Goal: Task Accomplishment & Management: Use online tool/utility

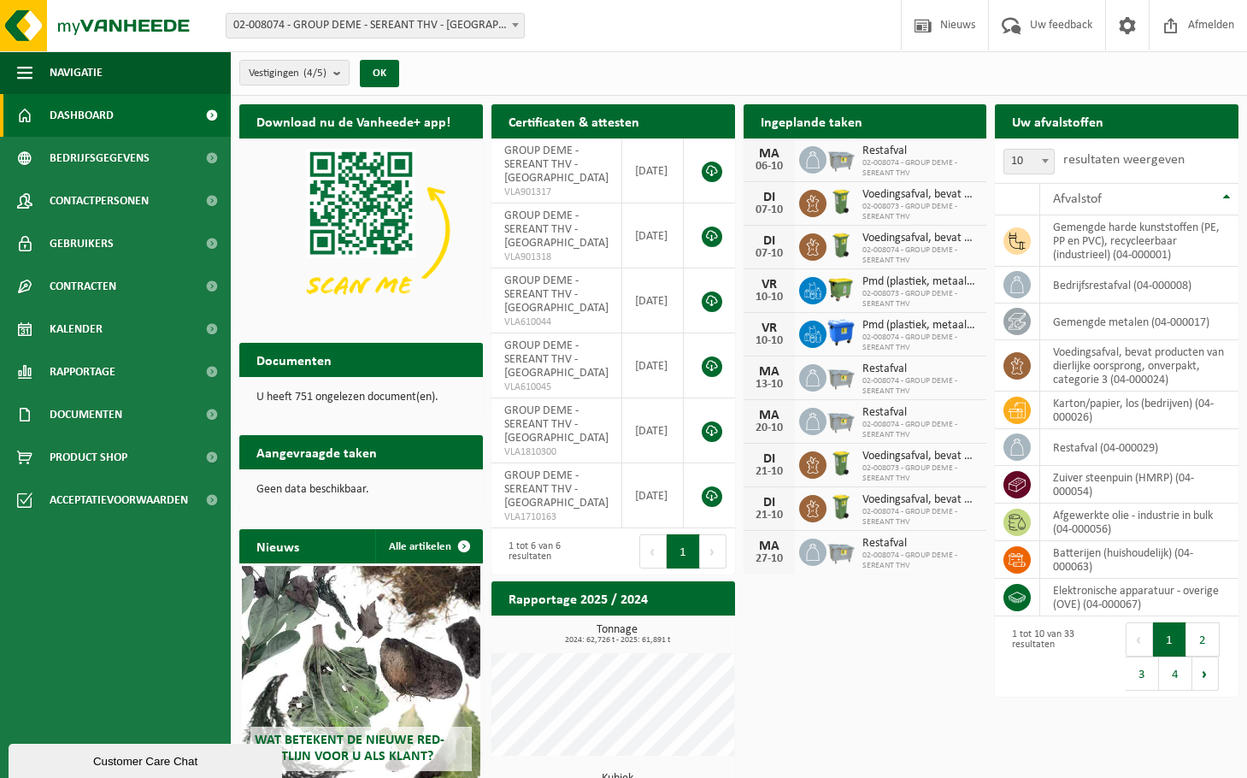
click at [841, 121] on h2 "Ingeplande taken" at bounding box center [812, 120] width 136 height 33
click at [397, 17] on span "02-008074 - GROUP DEME - SEREANT THV - [GEOGRAPHIC_DATA]" at bounding box center [374, 26] width 297 height 24
click at [413, 25] on span "02-008074 - GROUP DEME - SEREANT THV - [GEOGRAPHIC_DATA]" at bounding box center [374, 26] width 297 height 24
click at [380, 68] on button "OK" at bounding box center [379, 73] width 39 height 27
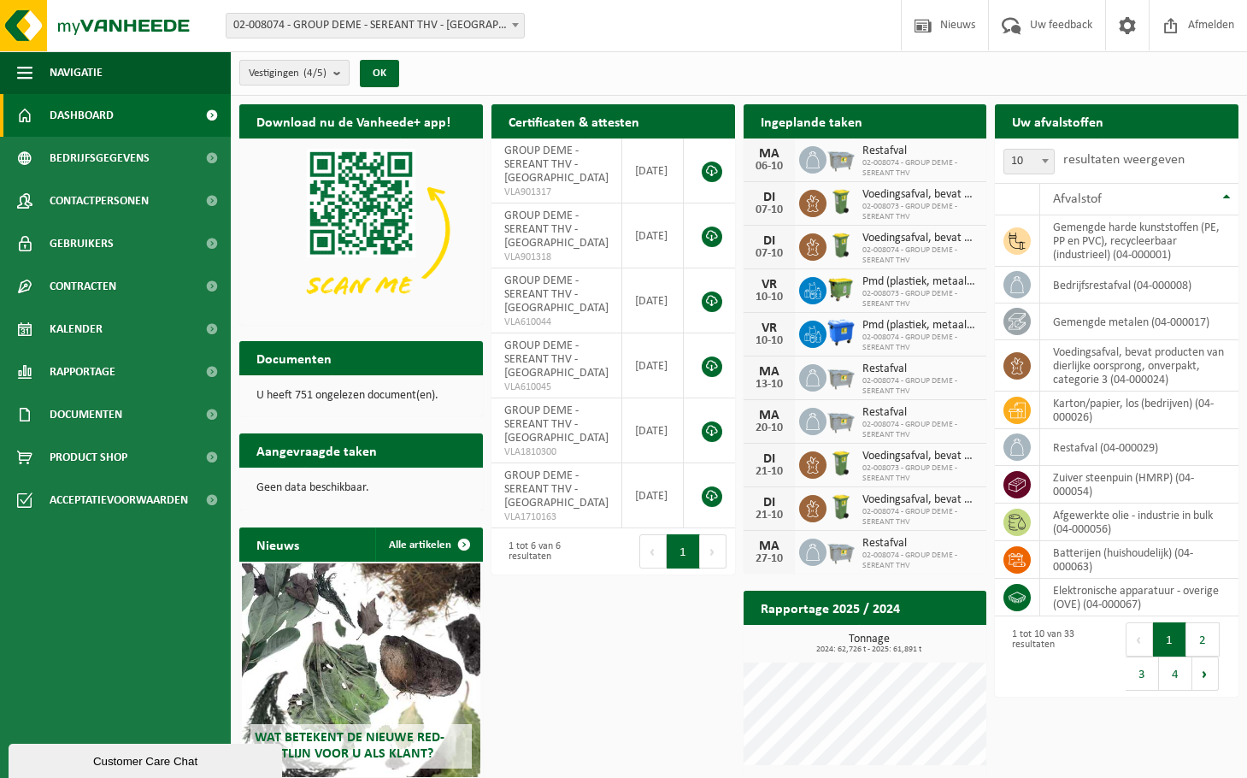
click at [338, 68] on b "submit" at bounding box center [340, 73] width 15 height 24
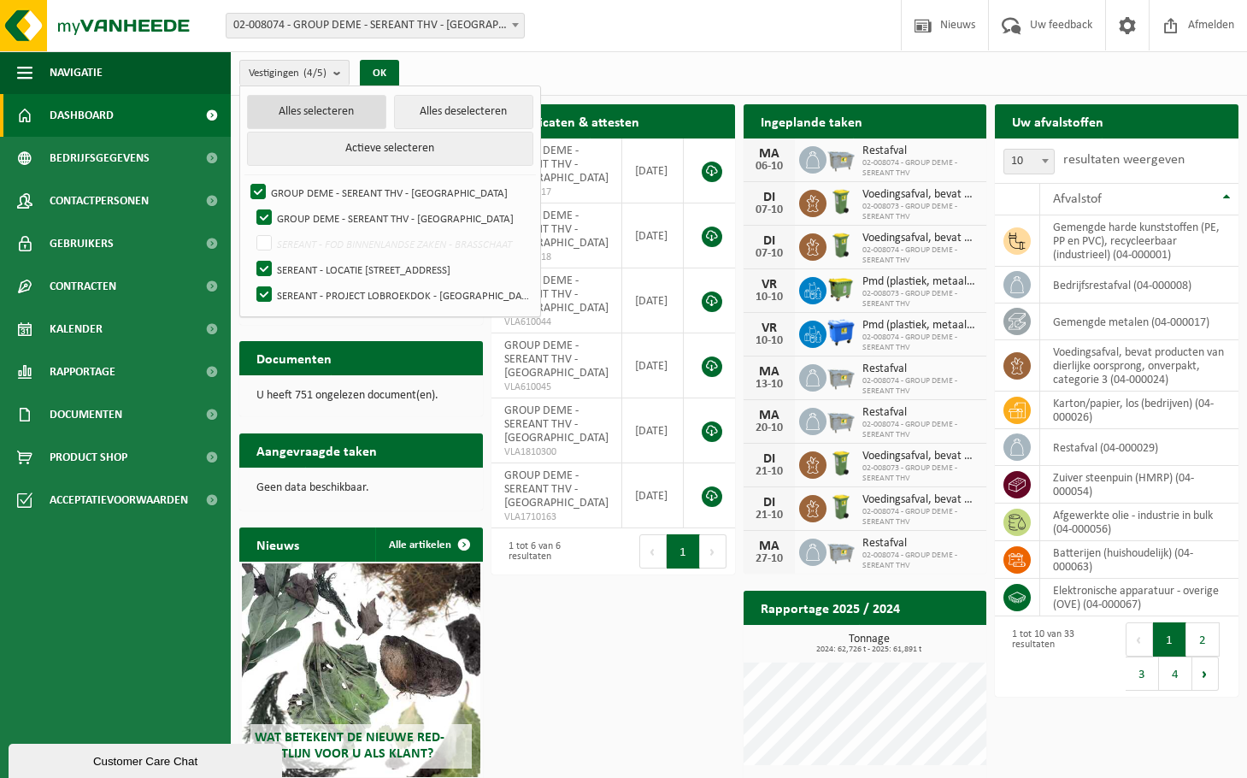
click at [339, 107] on button "Alles selecteren" at bounding box center [316, 112] width 138 height 34
checkbox input "true"
click at [379, 64] on button "OK" at bounding box center [379, 73] width 39 height 27
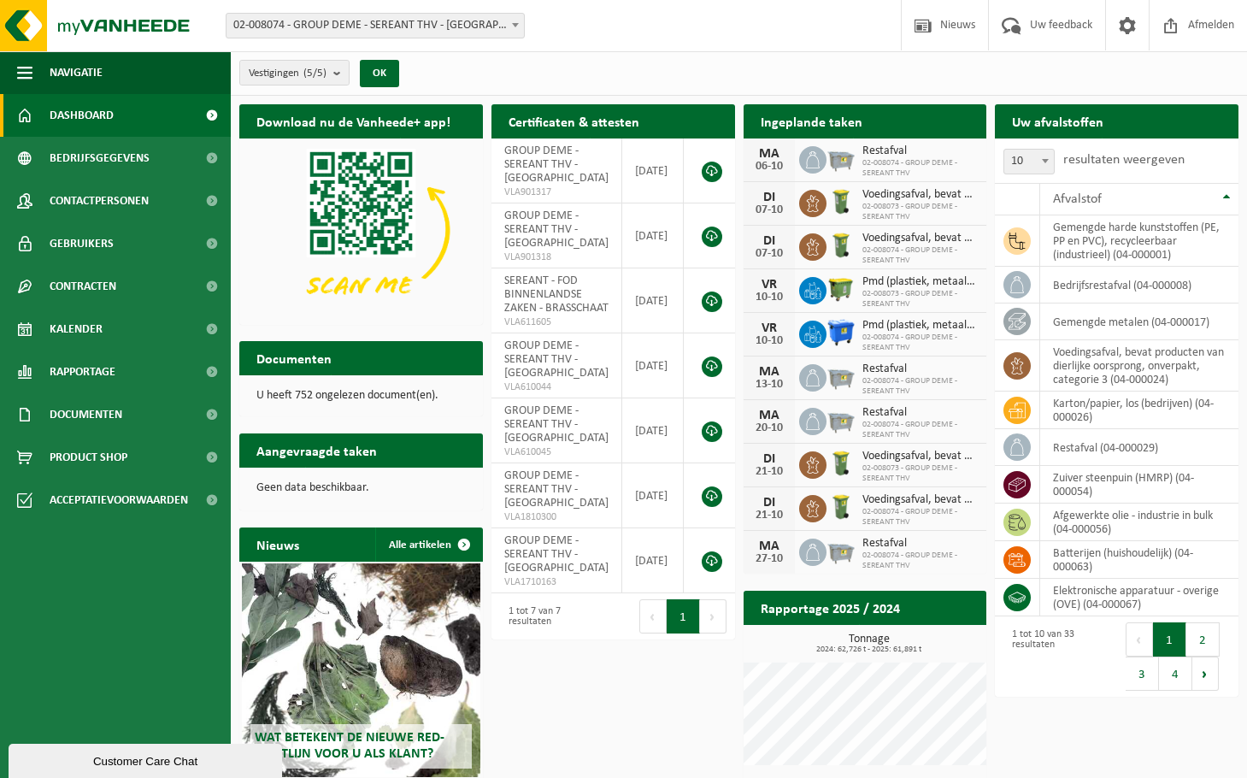
click at [837, 123] on h2 "Ingeplande taken" at bounding box center [812, 120] width 136 height 33
click at [141, 110] on link "Dashboard" at bounding box center [115, 115] width 231 height 43
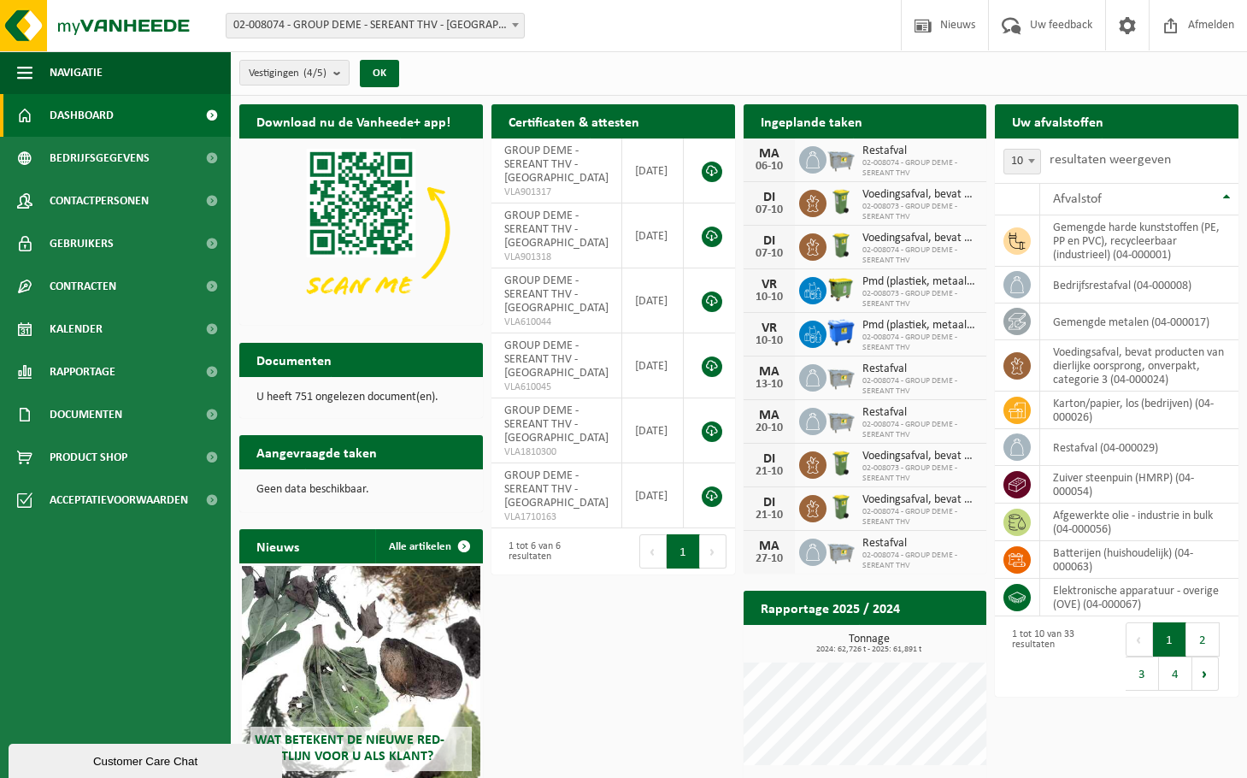
click at [1113, 121] on h2 "Uw afvalstoffen" at bounding box center [1058, 120] width 126 height 33
click at [820, 116] on h2 "Ingeplande taken" at bounding box center [812, 120] width 136 height 33
click at [605, 120] on h2 "Certificaten & attesten" at bounding box center [573, 120] width 165 height 33
click at [352, 452] on h2 "Aangevraagde taken" at bounding box center [316, 451] width 155 height 33
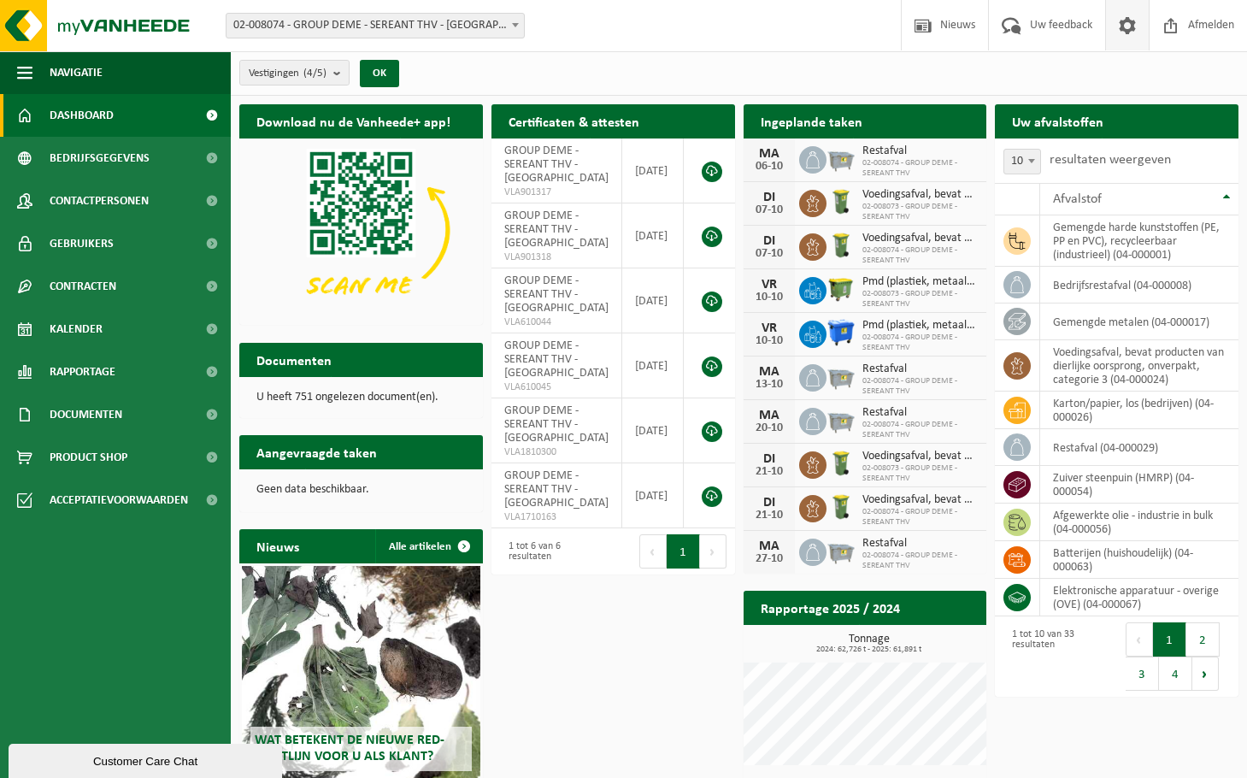
click at [1121, 30] on span at bounding box center [1127, 25] width 26 height 50
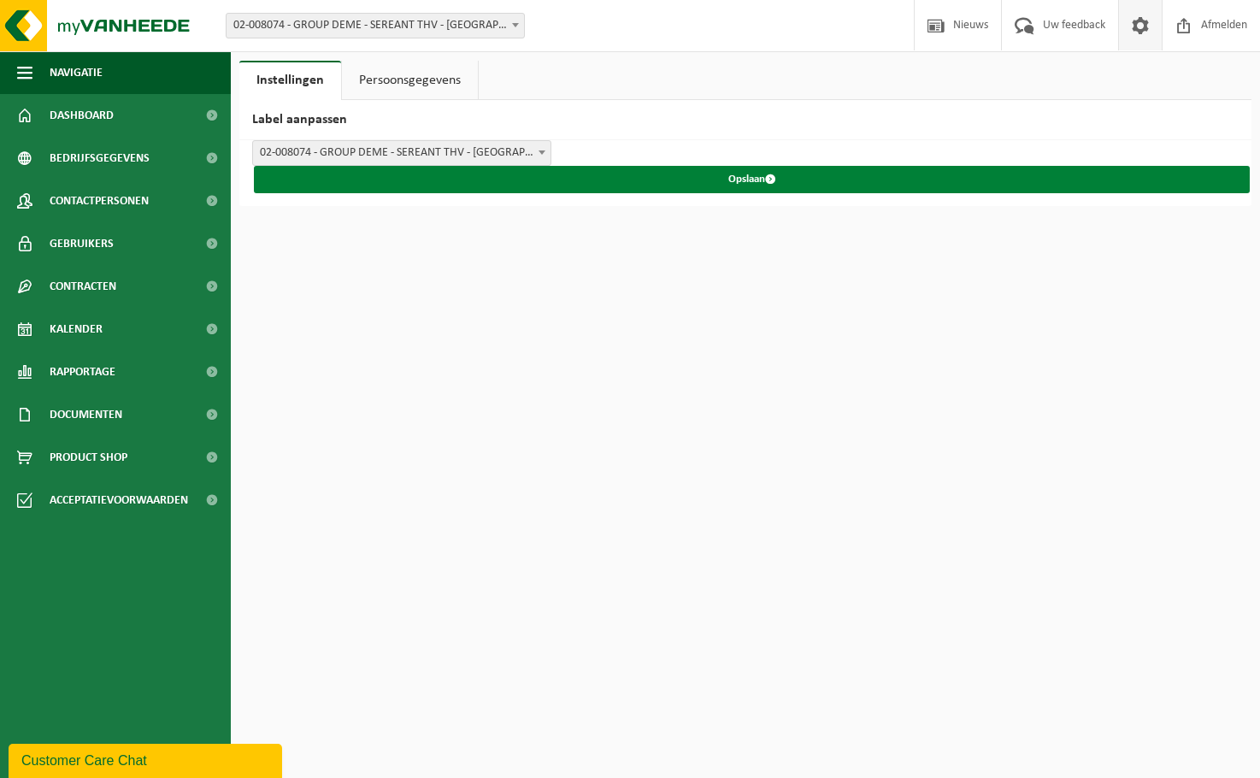
click at [739, 176] on button "Opslaan" at bounding box center [752, 179] width 996 height 27
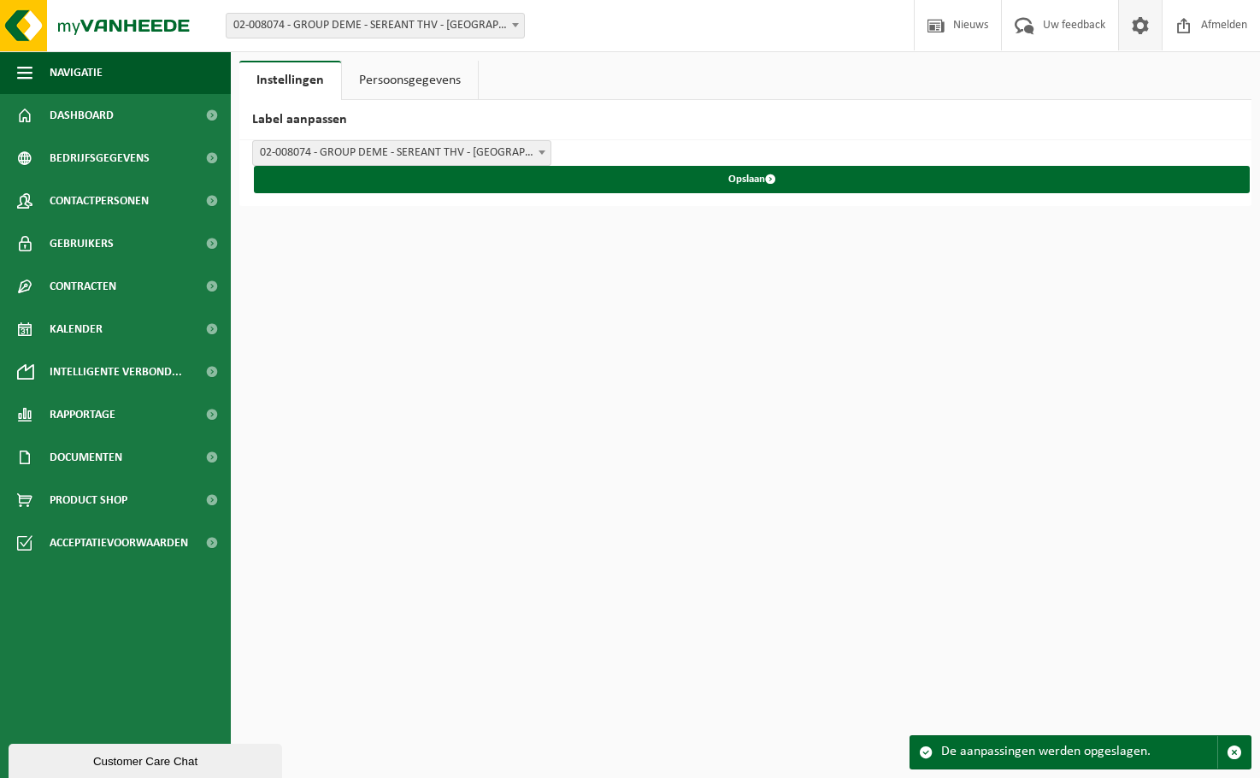
click at [403, 79] on link "Persoonsgegevens" at bounding box center [410, 80] width 136 height 39
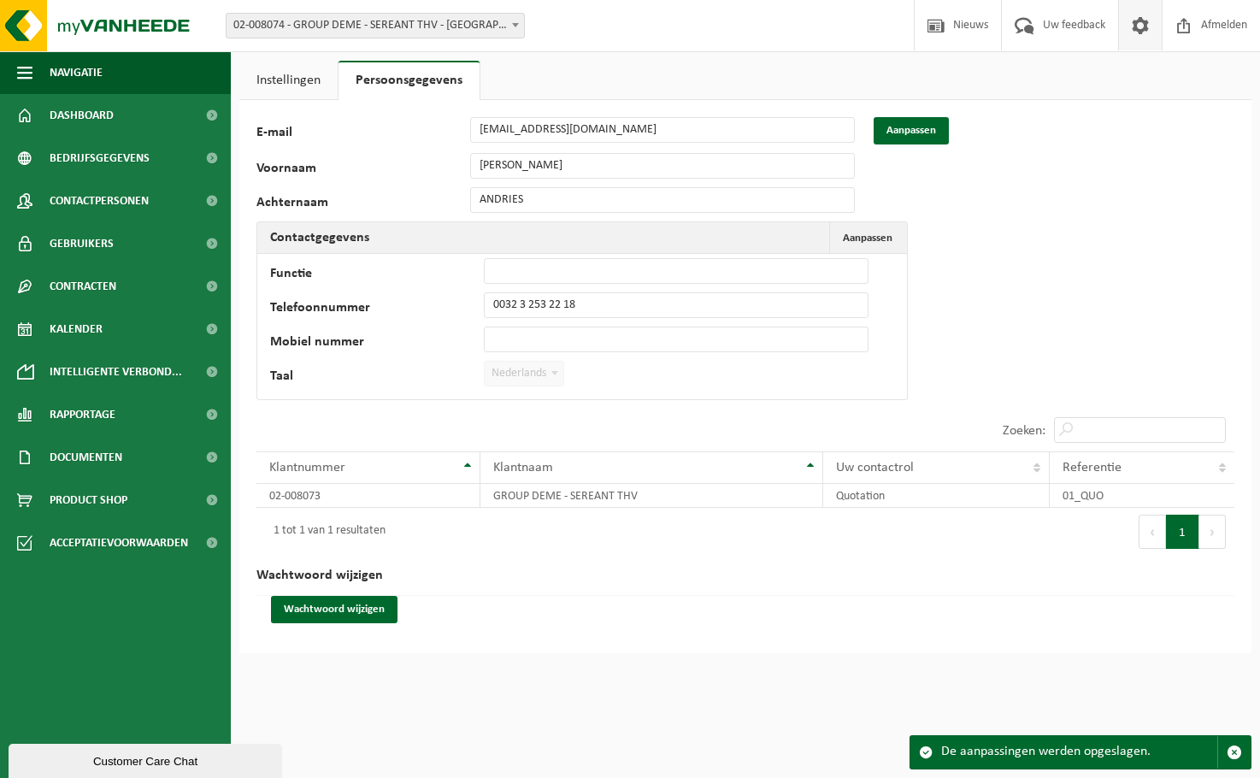
click at [430, 160] on div "Voornaam CINDY" at bounding box center [563, 166] width 615 height 26
click at [906, 124] on button "Aanpassen" at bounding box center [910, 130] width 75 height 27
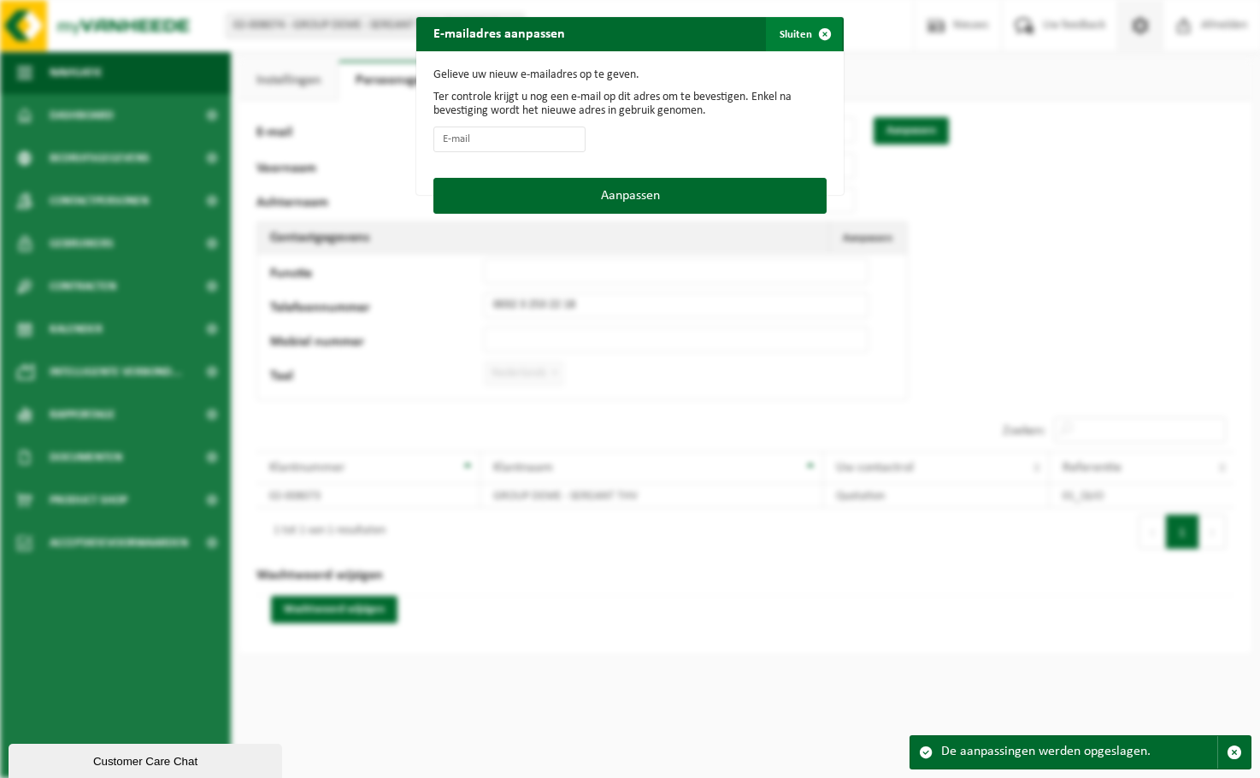
click at [817, 36] on span "button" at bounding box center [825, 34] width 34 height 34
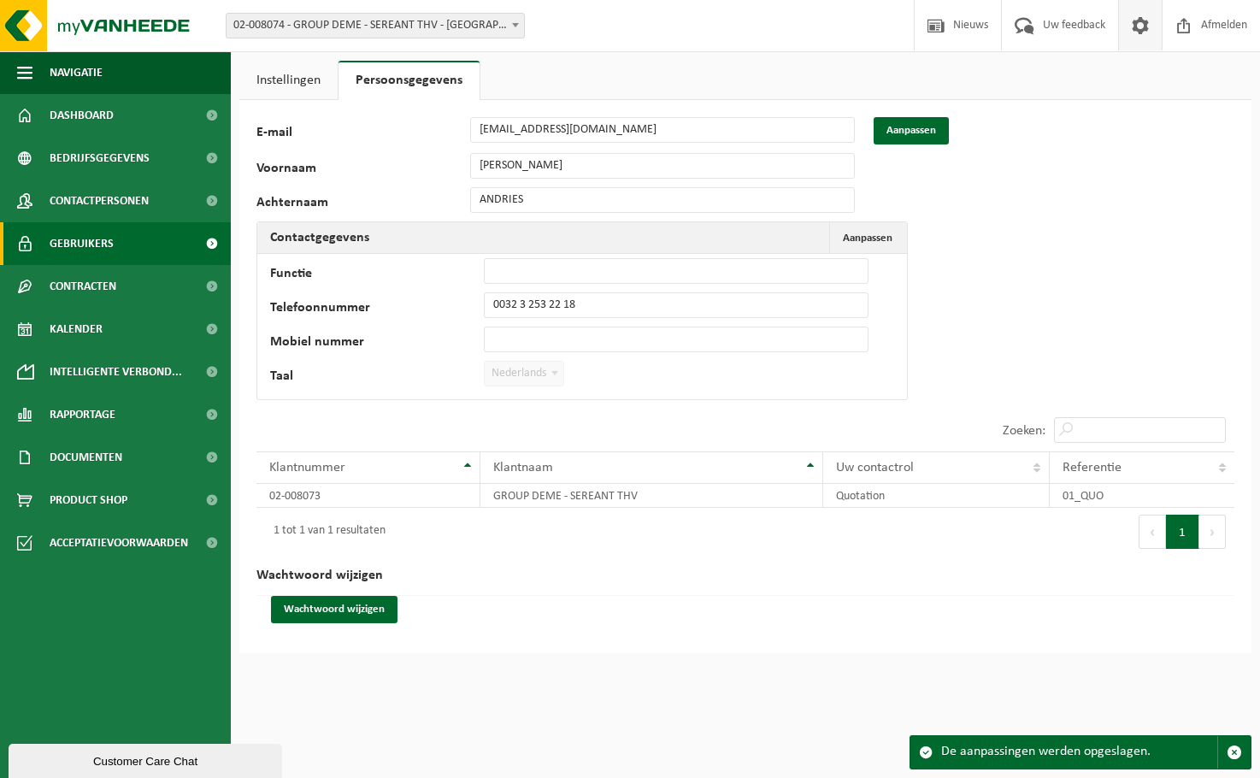
click at [62, 244] on span "Gebruikers" at bounding box center [82, 243] width 64 height 43
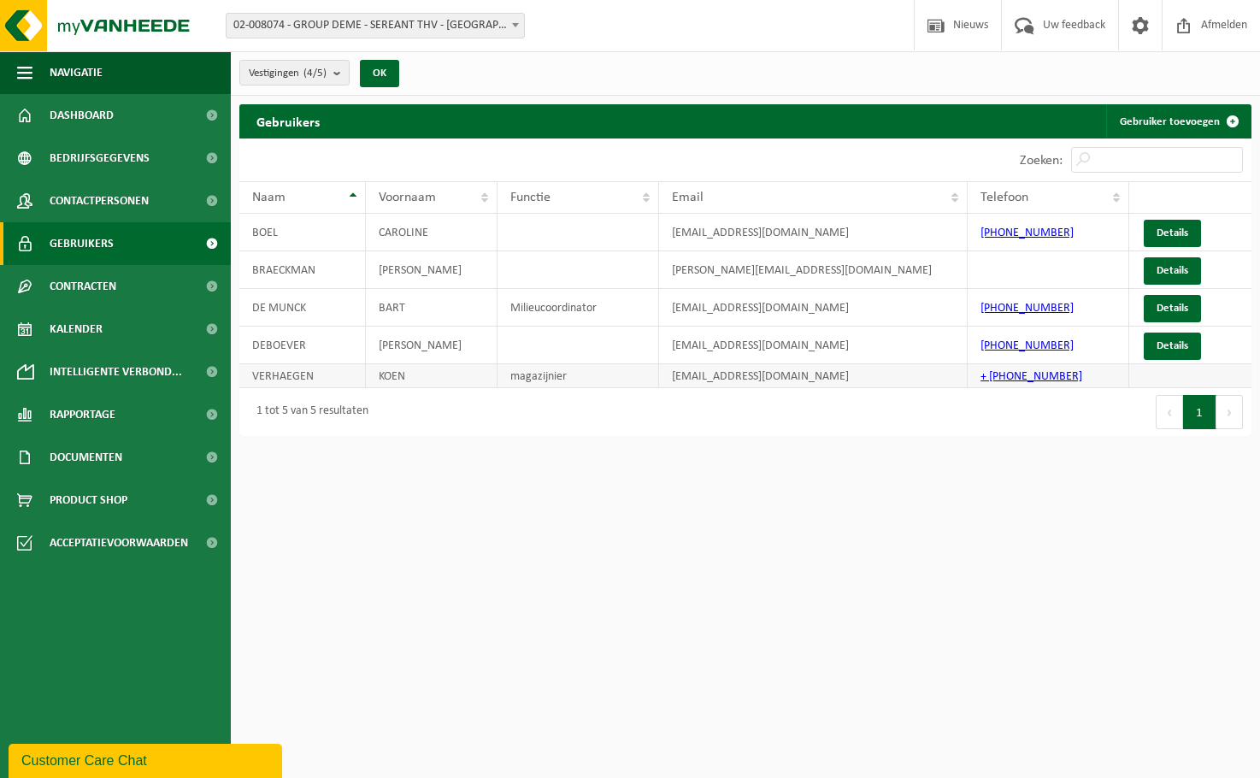
click at [295, 370] on td "VERHAEGEN" at bounding box center [302, 376] width 126 height 24
click at [1064, 372] on link "+ 32 (3) 253 22 15" at bounding box center [1031, 376] width 102 height 13
click at [337, 68] on b "submit" at bounding box center [340, 73] width 15 height 24
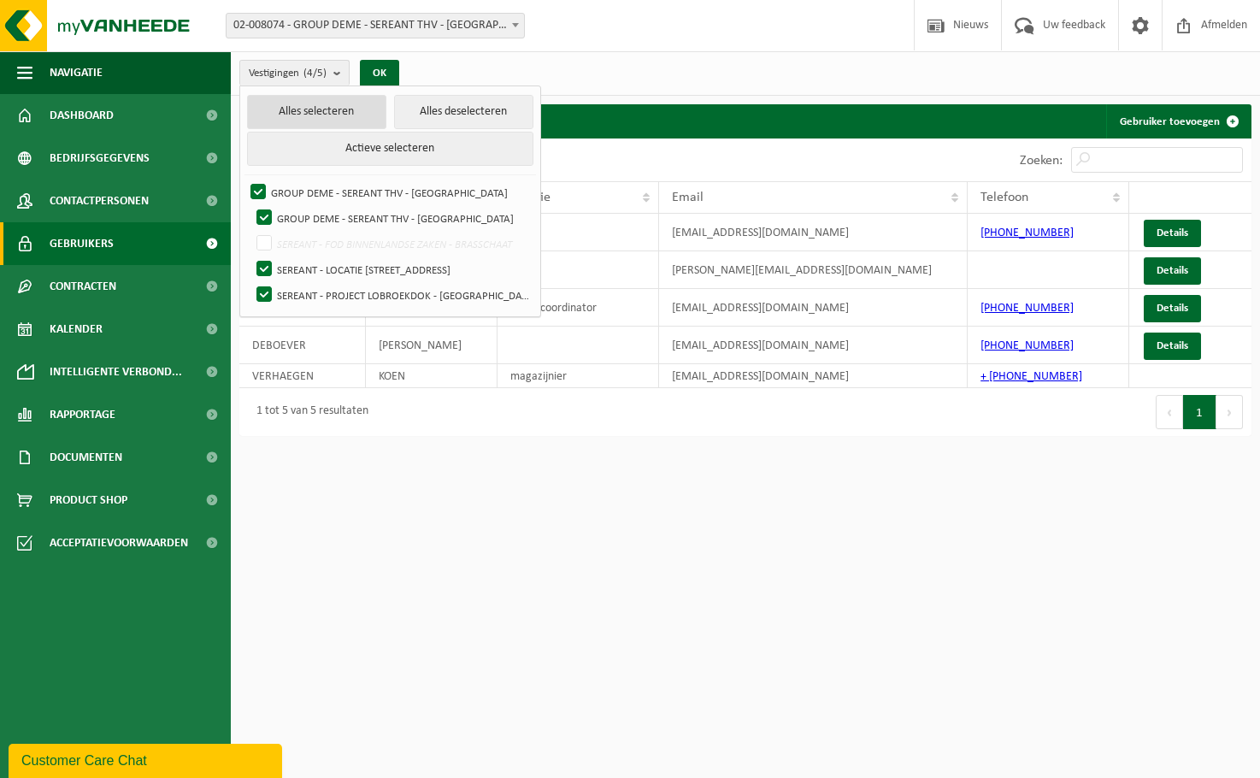
click at [323, 109] on button "Alles selecteren" at bounding box center [316, 112] width 138 height 34
checkbox input "true"
click at [384, 73] on button "OK" at bounding box center [379, 73] width 39 height 27
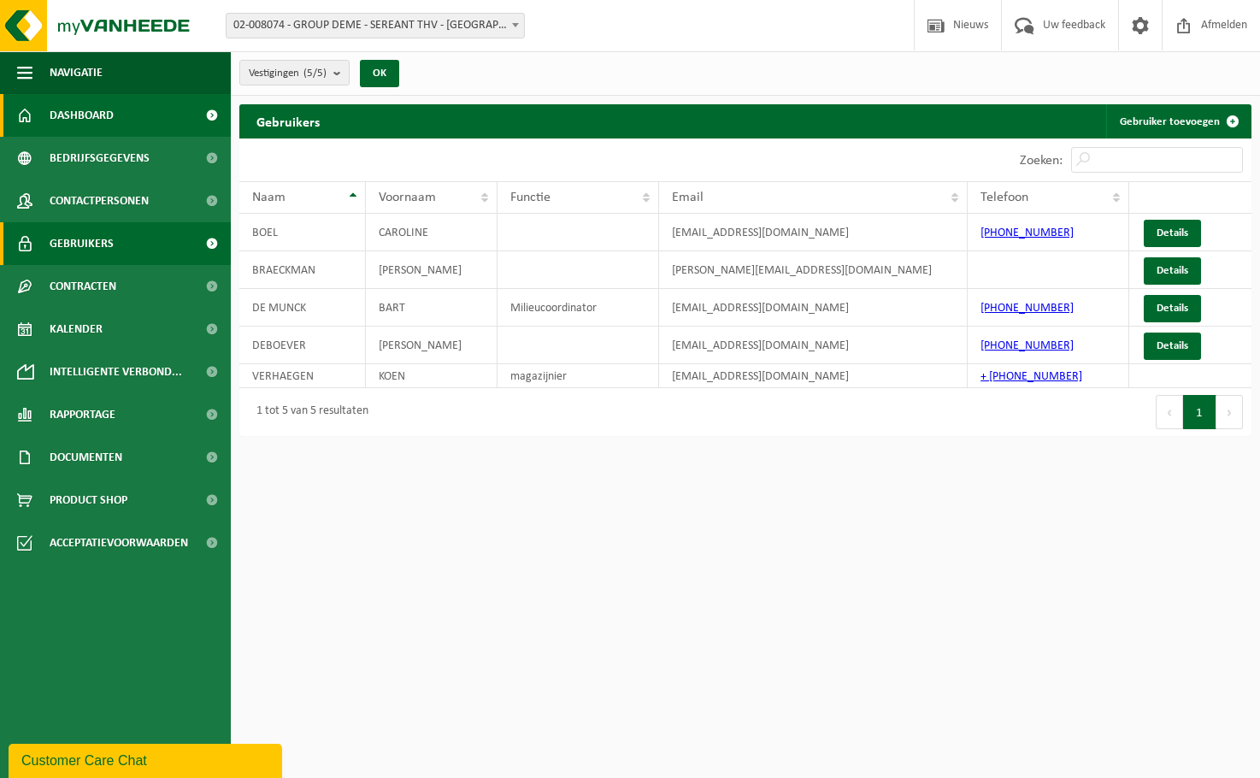
click at [63, 110] on span "Dashboard" at bounding box center [82, 115] width 64 height 43
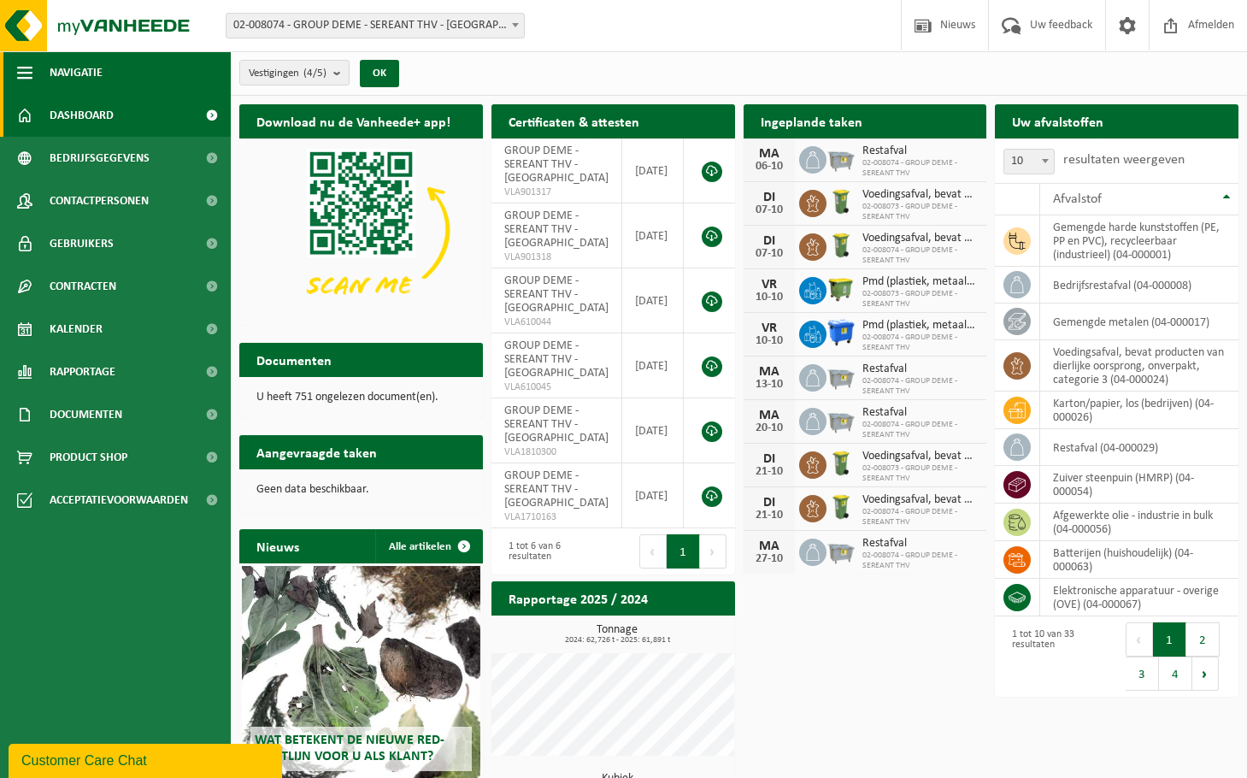
click at [82, 66] on span "Navigatie" at bounding box center [76, 72] width 53 height 43
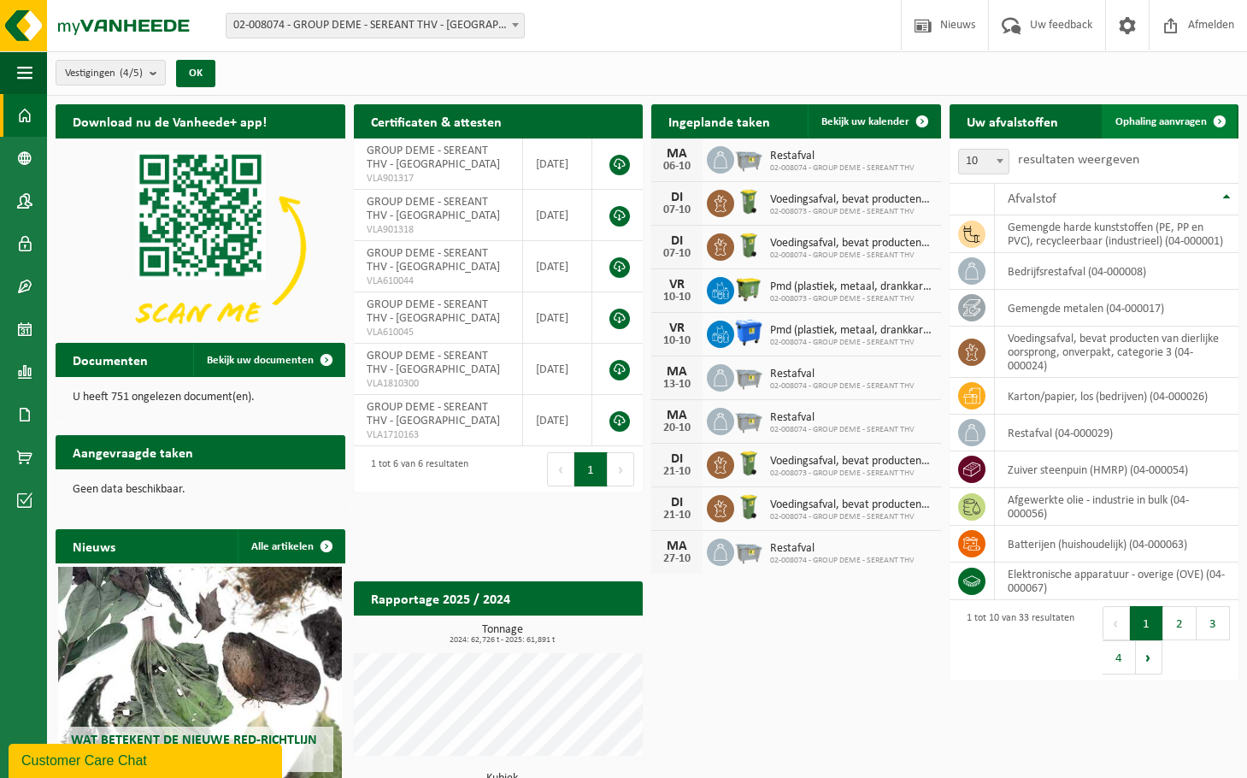
click at [1152, 112] on link "Ophaling aanvragen" at bounding box center [1169, 121] width 135 height 34
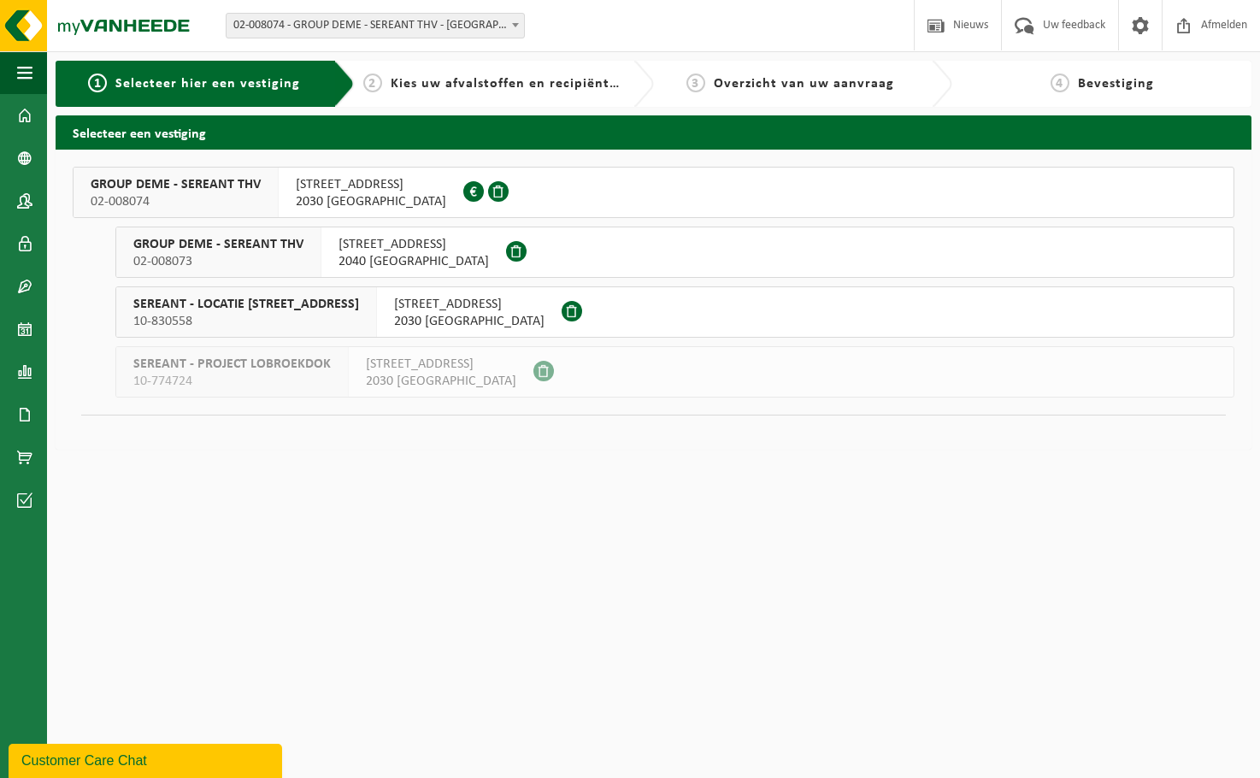
click at [378, 250] on span "[STREET_ADDRESS]" at bounding box center [413, 244] width 150 height 17
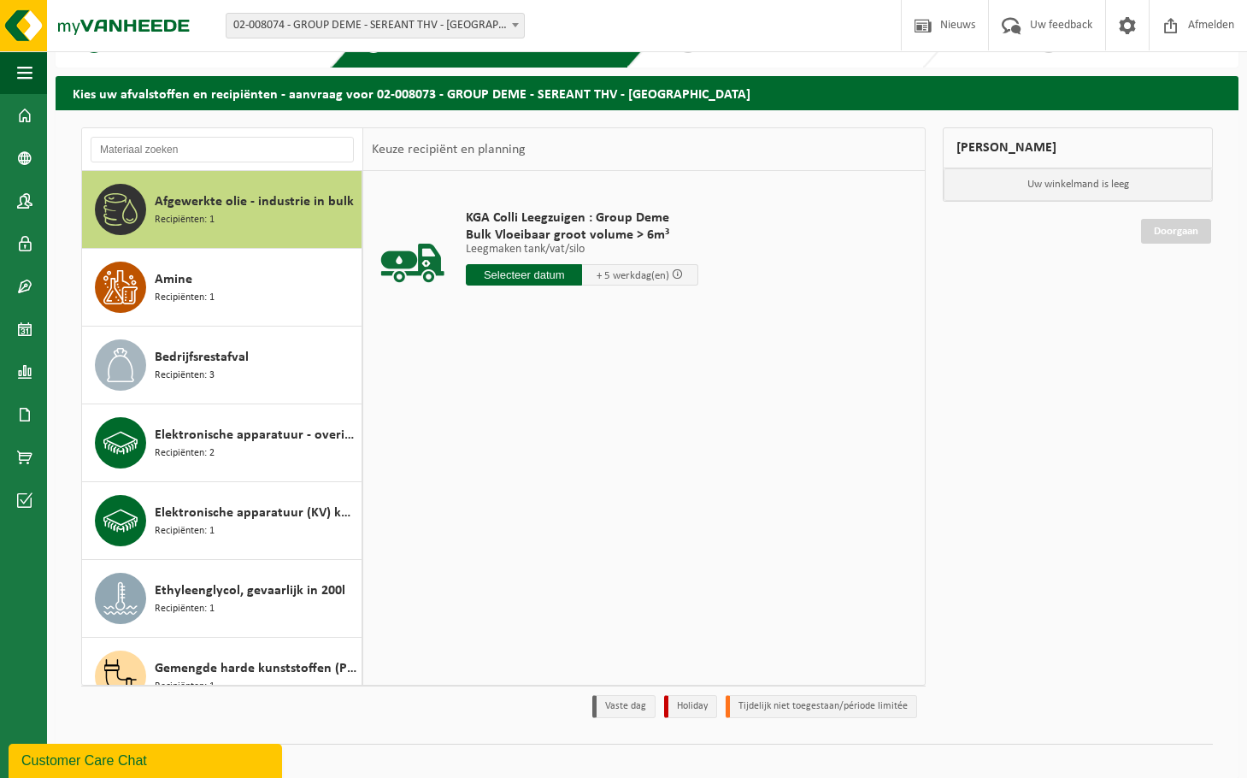
scroll to position [57, 0]
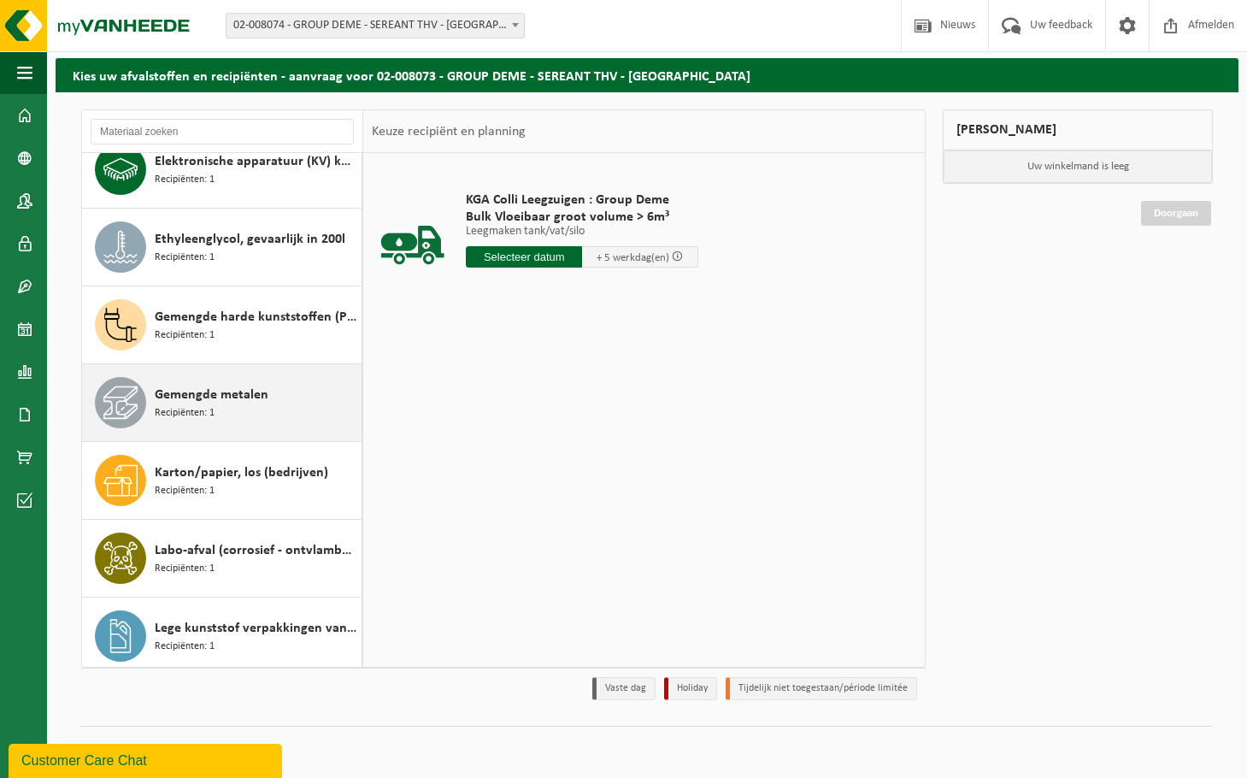
click at [258, 394] on span "Gemengde metalen" at bounding box center [212, 395] width 114 height 21
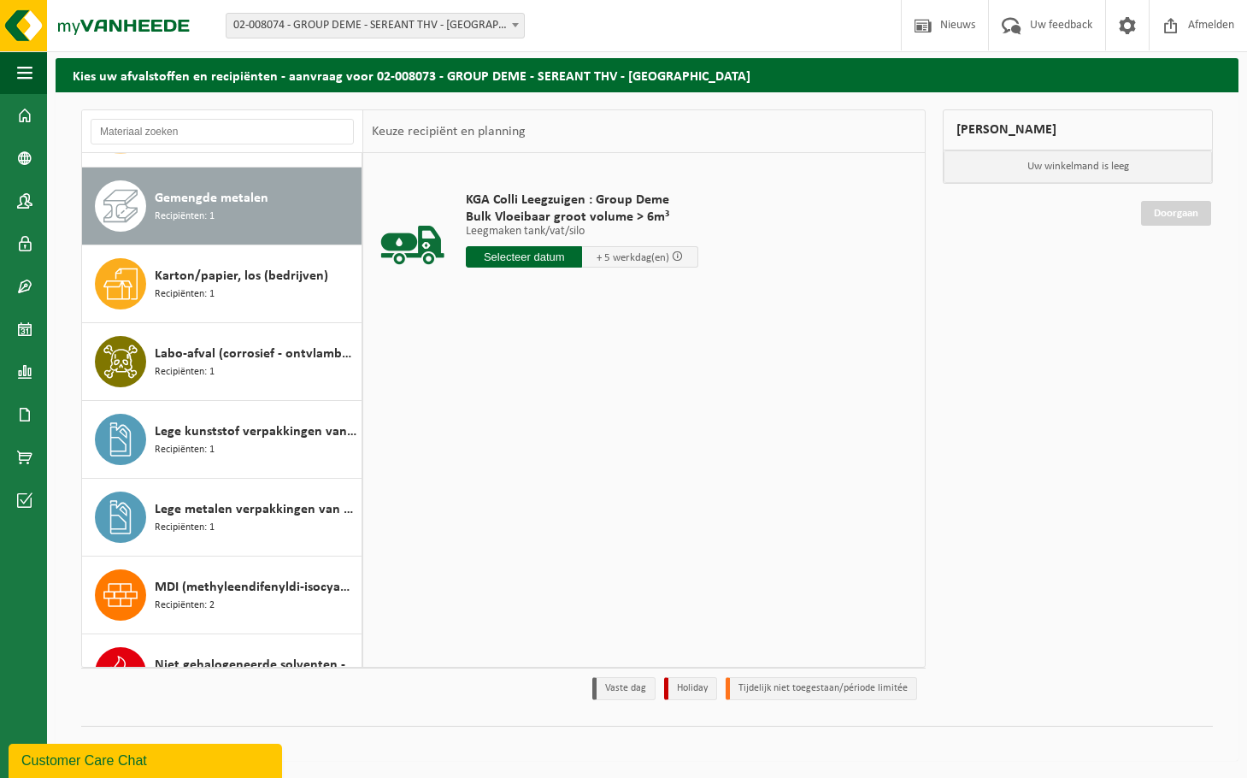
scroll to position [544, 0]
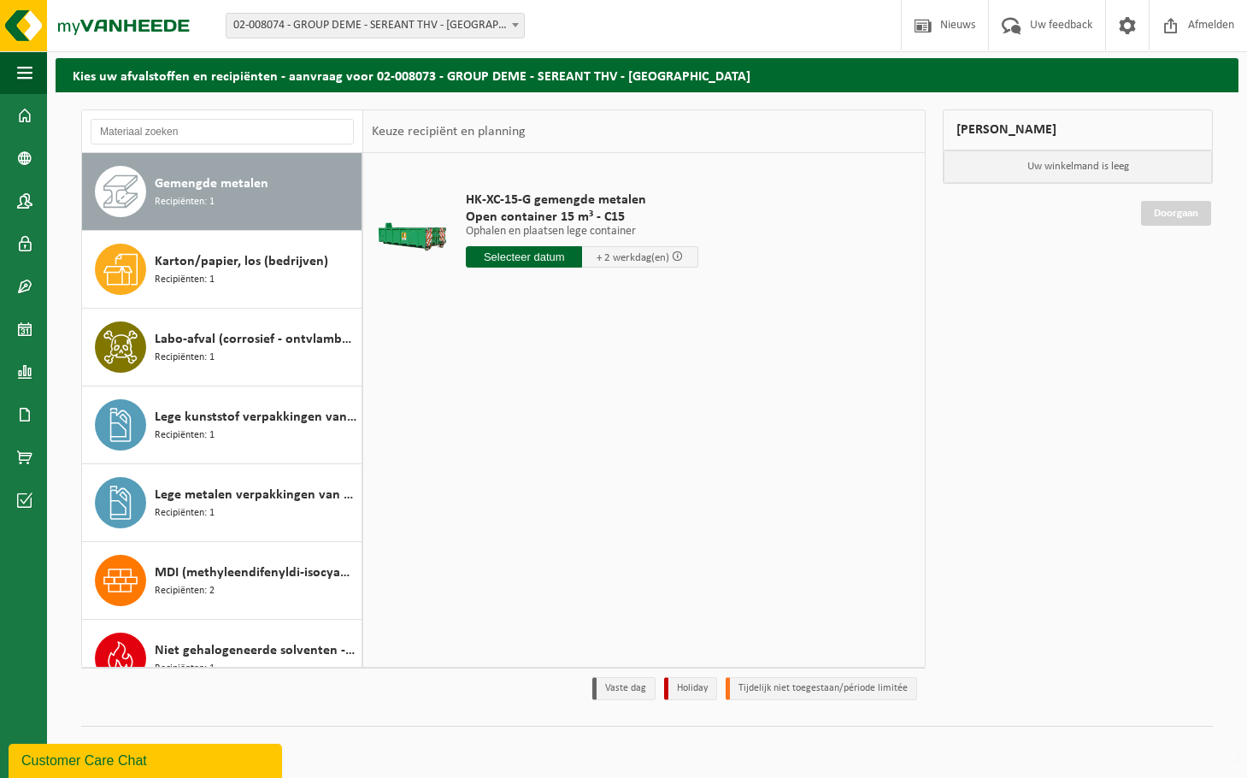
click at [541, 261] on input "text" at bounding box center [524, 256] width 116 height 21
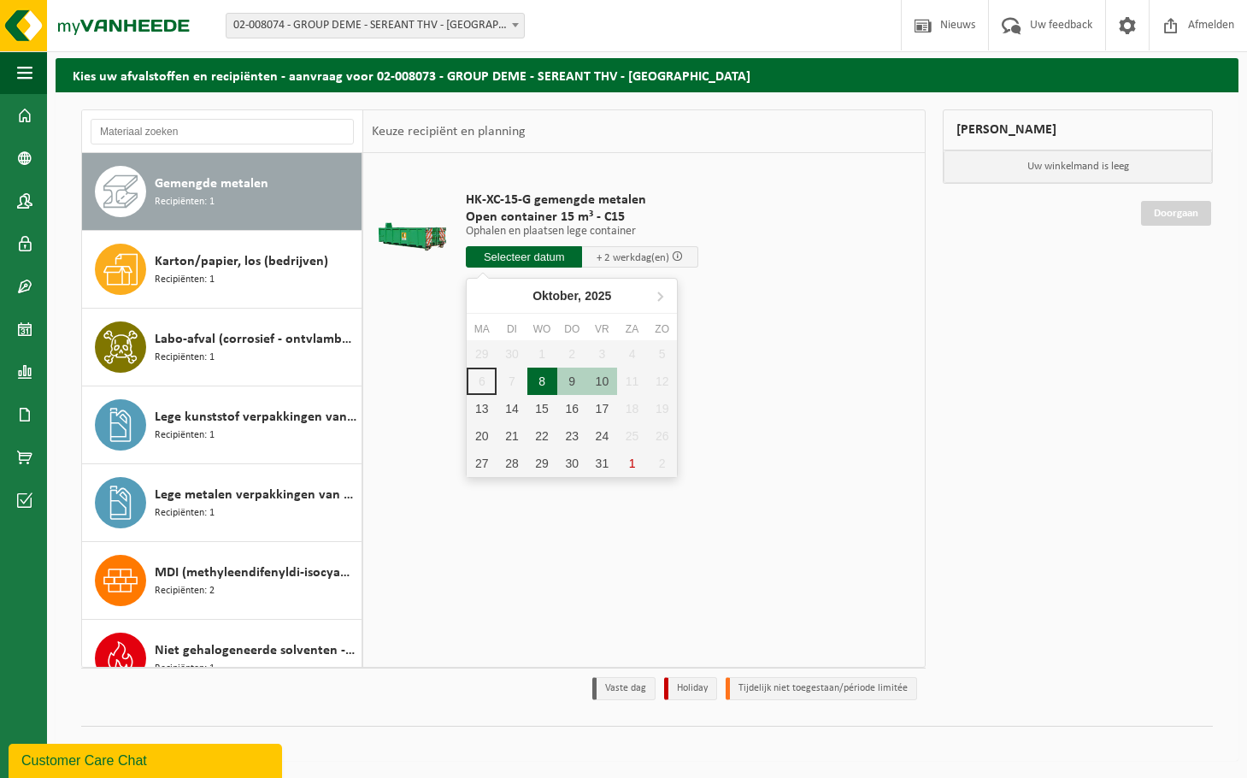
click at [541, 385] on div "8" at bounding box center [542, 380] width 30 height 27
type input "Van 2025-10-08"
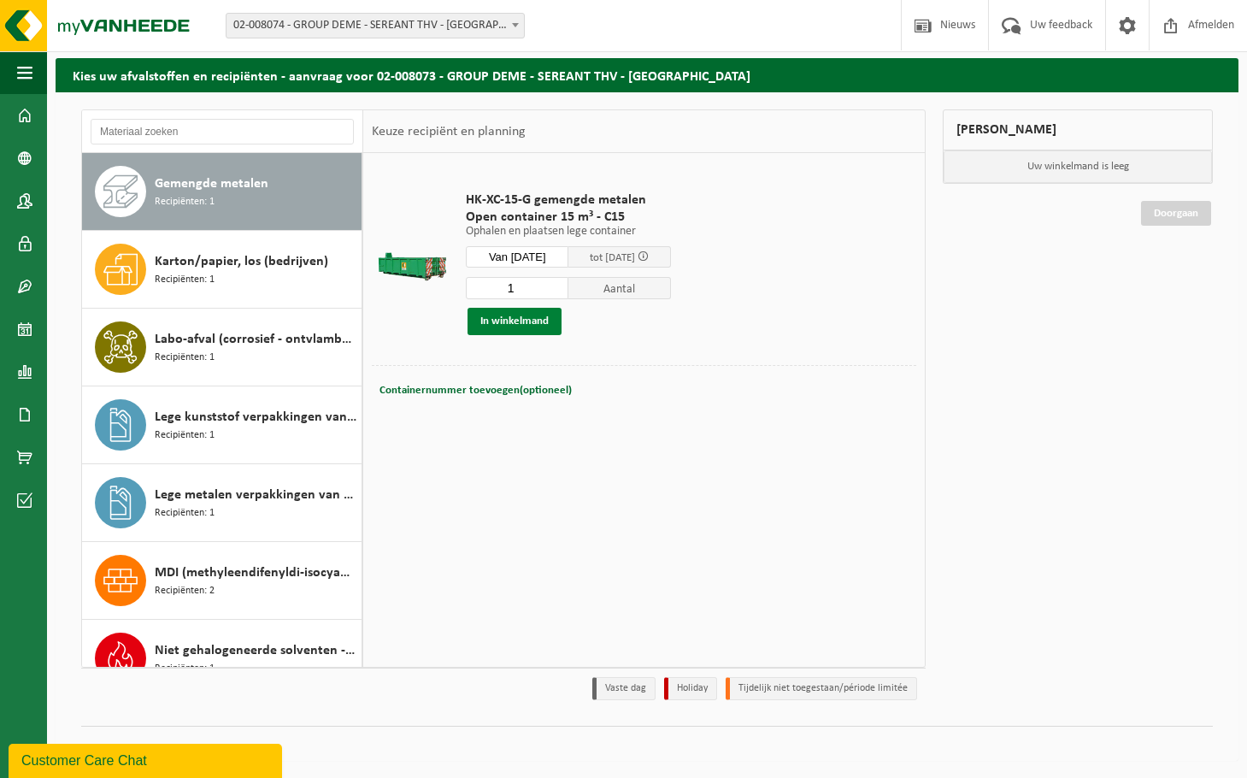
click at [515, 308] on button "In winkelmand" at bounding box center [514, 321] width 94 height 27
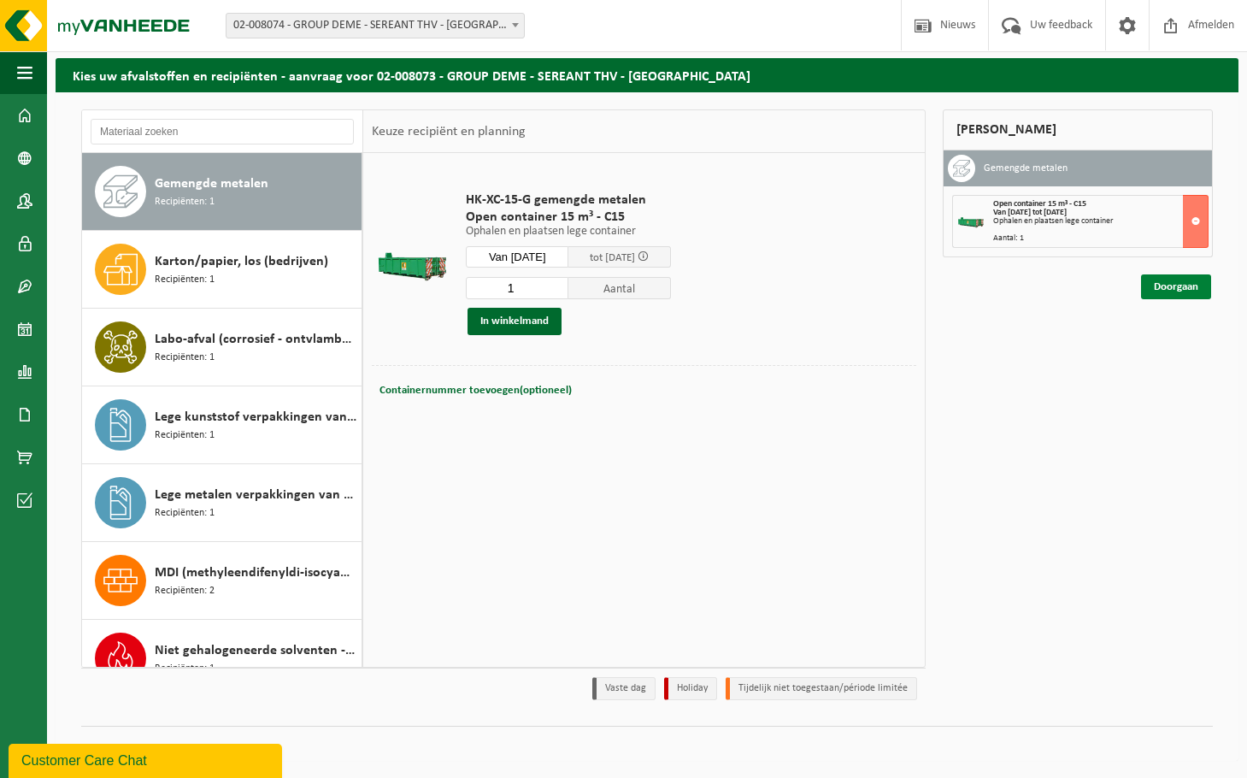
click at [1176, 289] on link "Doorgaan" at bounding box center [1176, 286] width 70 height 25
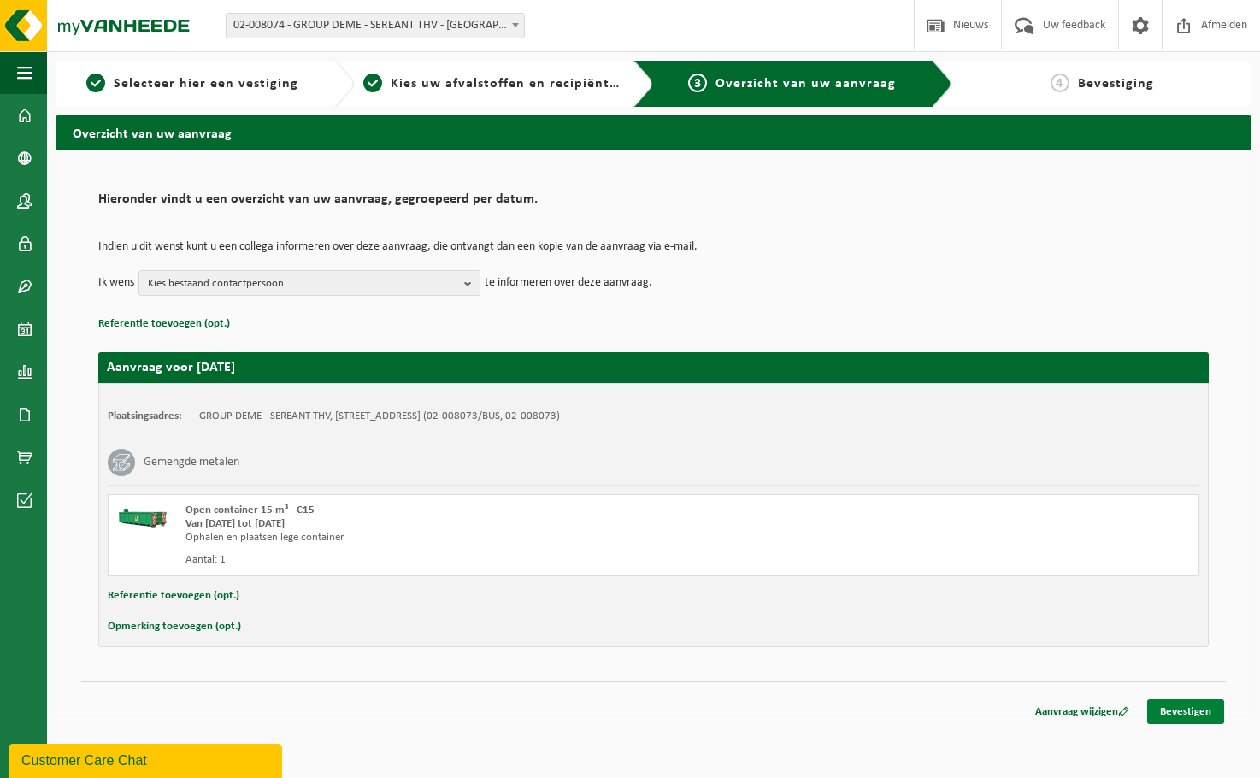
click at [1188, 706] on link "Bevestigen" at bounding box center [1185, 711] width 77 height 25
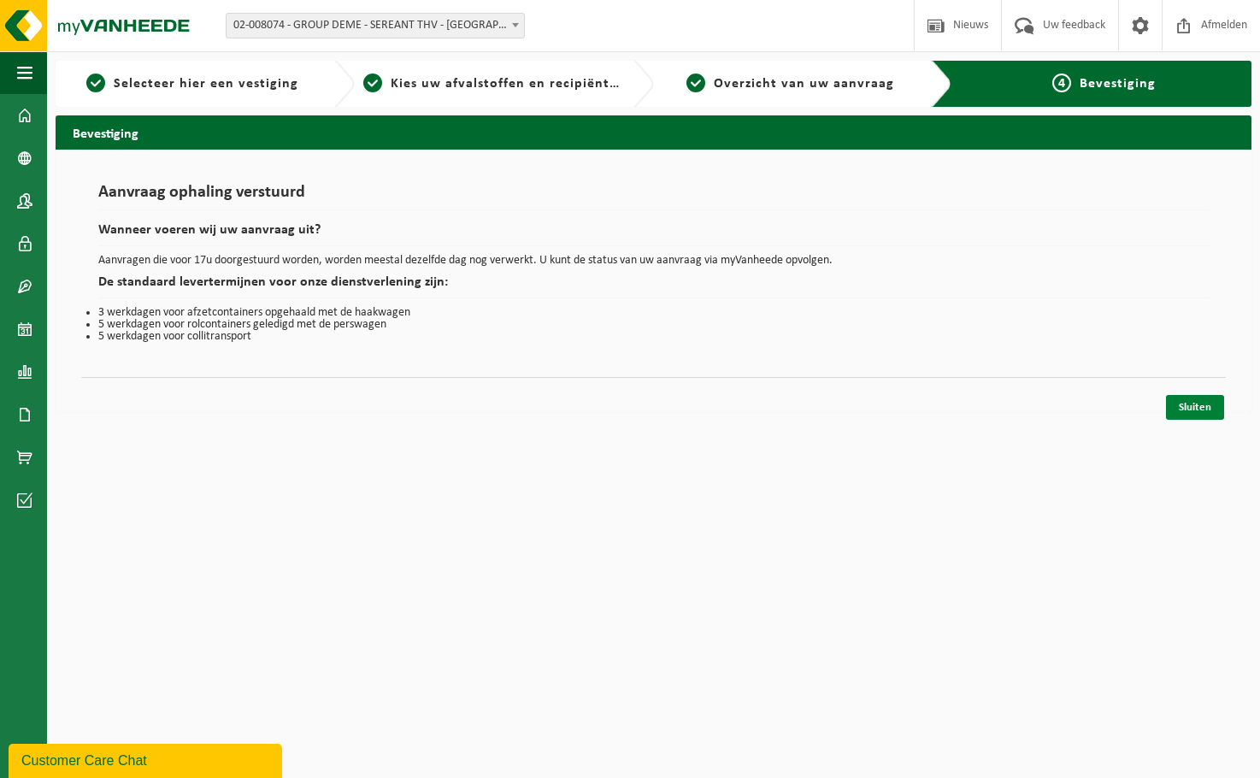
click at [1196, 408] on link "Sluiten" at bounding box center [1195, 407] width 58 height 25
